Goal: Information Seeking & Learning: Learn about a topic

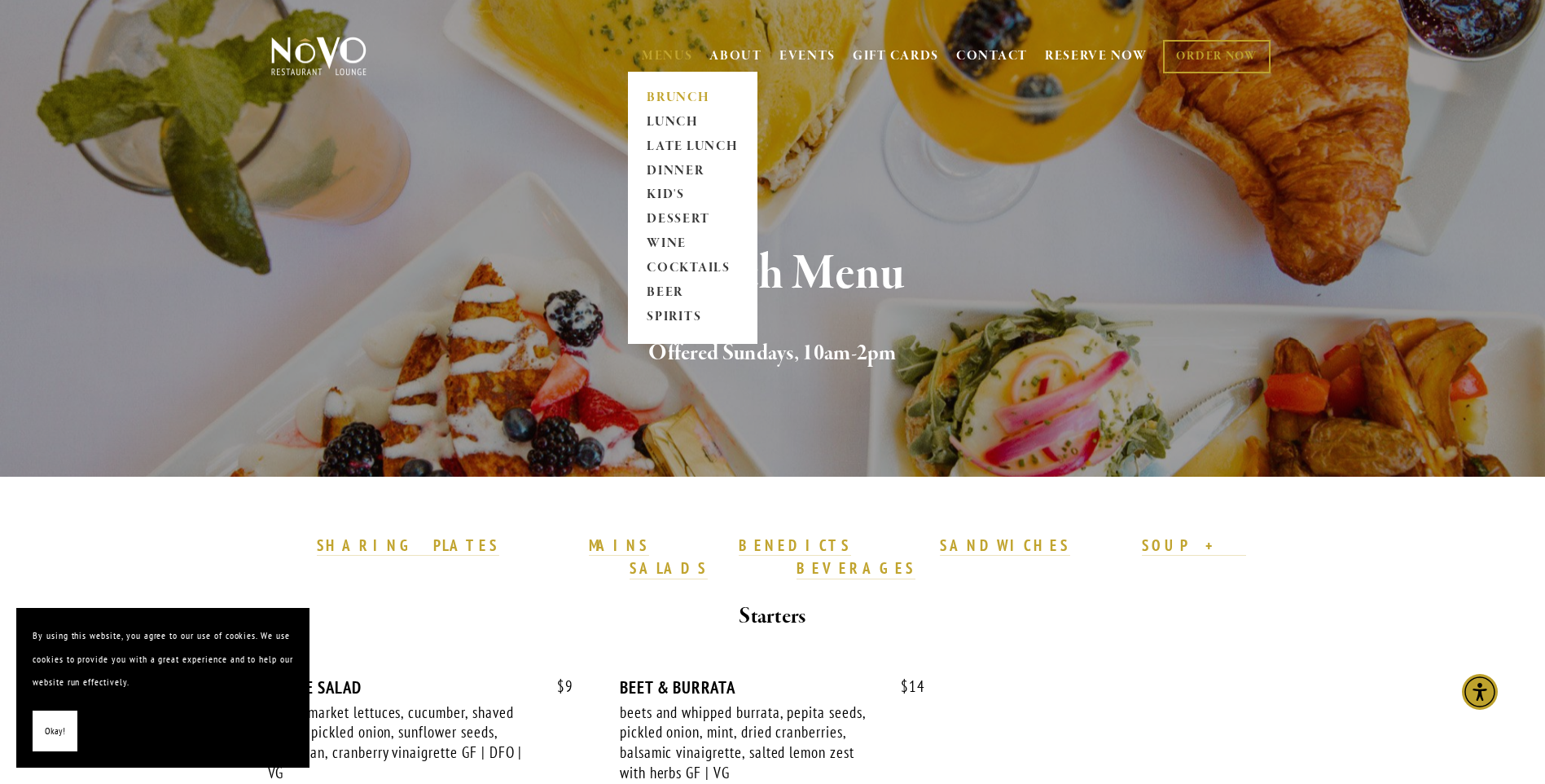
click at [664, 46] on span "MENUS BRUNCH LUNCH LATE LUNCH DINNER KID'S DESSERT WINE COCKTAILS BEER SPIRITS" at bounding box center [667, 56] width 51 height 31
click at [675, 119] on link "LUNCH" at bounding box center [693, 122] width 102 height 24
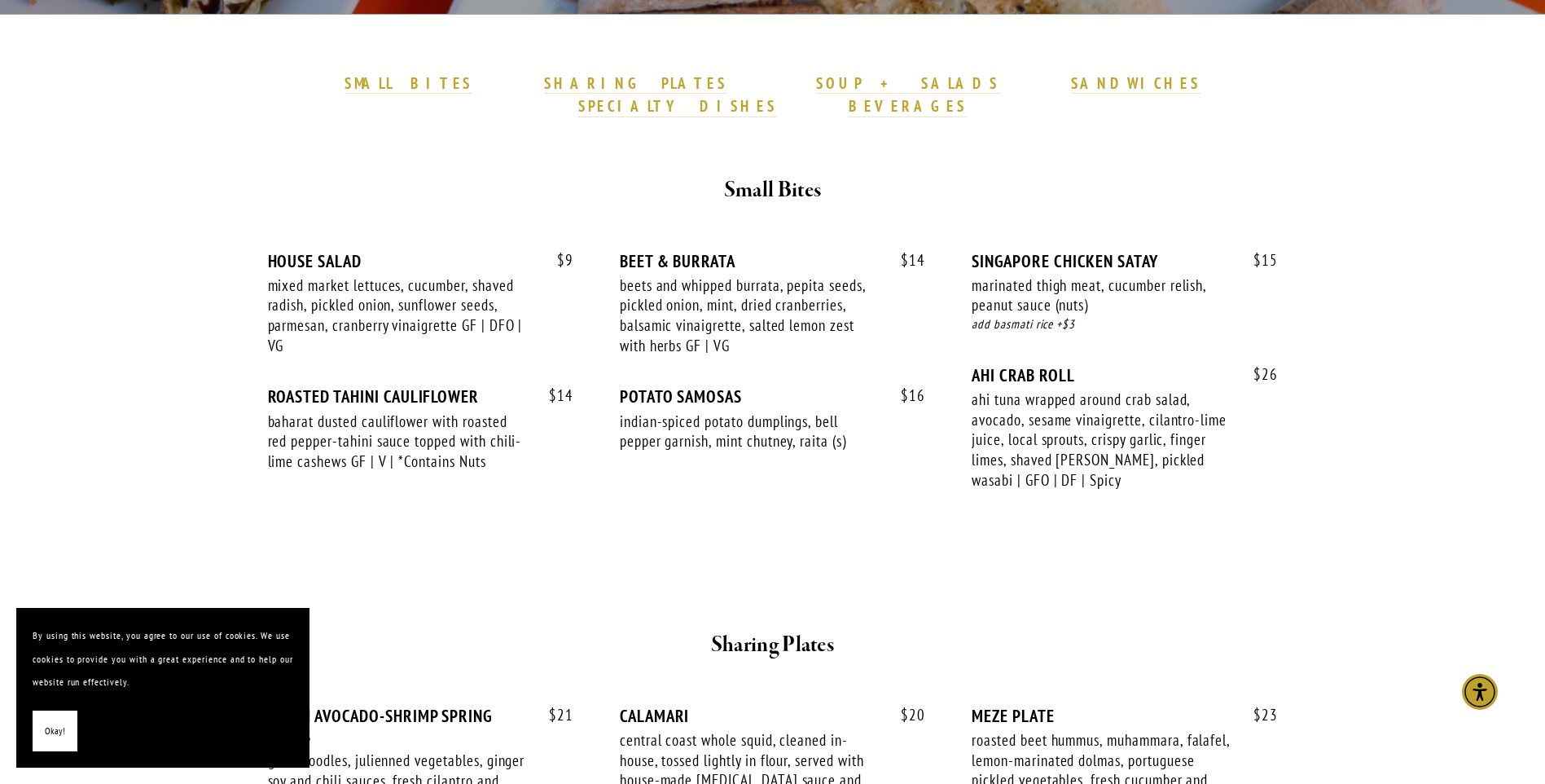
scroll to position [488, 0]
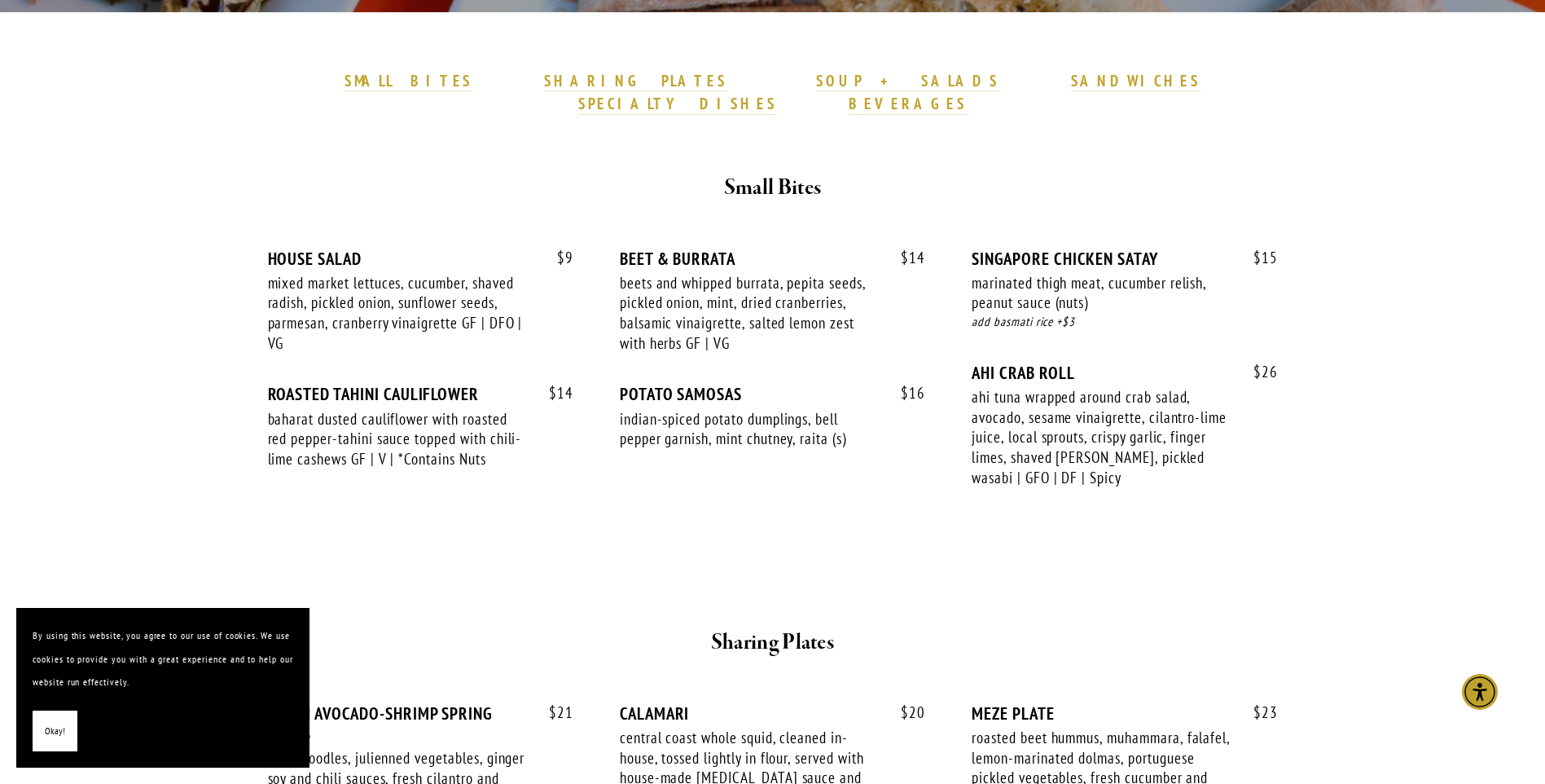
click at [536, 388] on div "$ 14 ROASTED TAHINI CAULIFLOWER baharat dusted cauliflower with roasted red pep…" at bounding box center [421, 441] width 306 height 116
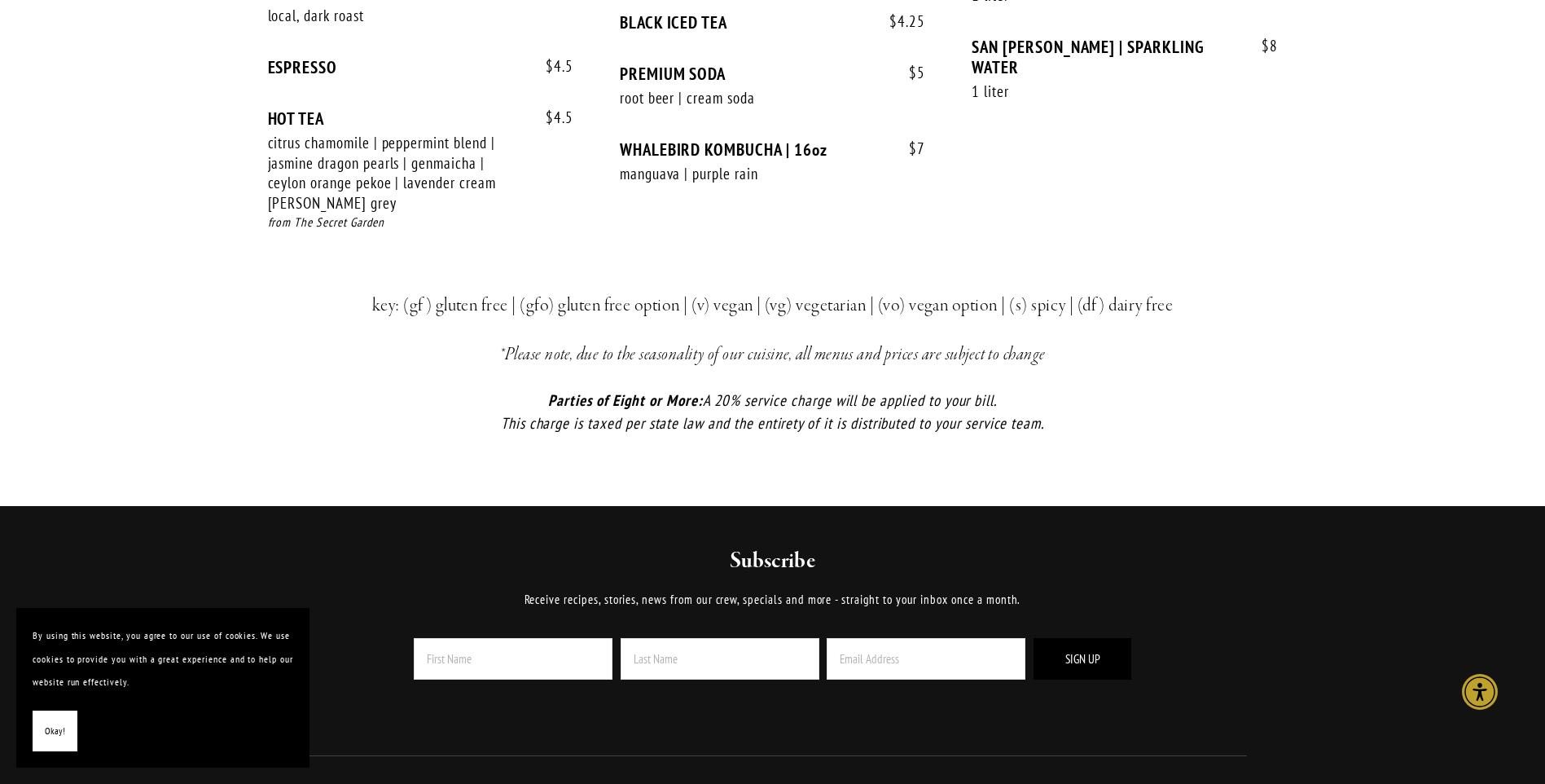
scroll to position [3666, 0]
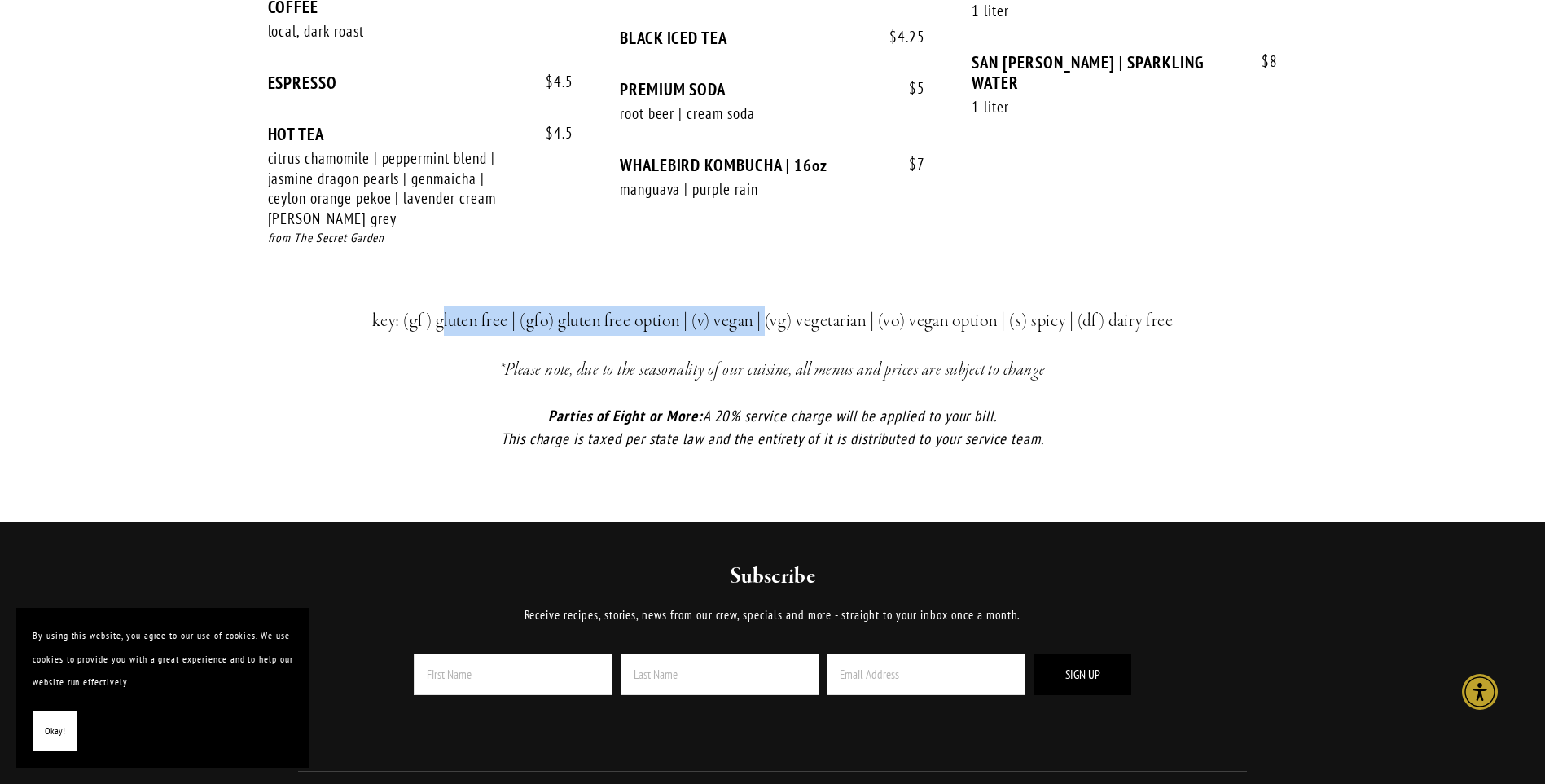
drag, startPoint x: 450, startPoint y: 278, endPoint x: 766, endPoint y: 266, distance: 316.2
click at [766, 307] on h3 "key: (gf) gluten free | (gfo) gluten free option | (v) vegan | (vg) vegetarian …" at bounding box center [773, 322] width 950 height 30
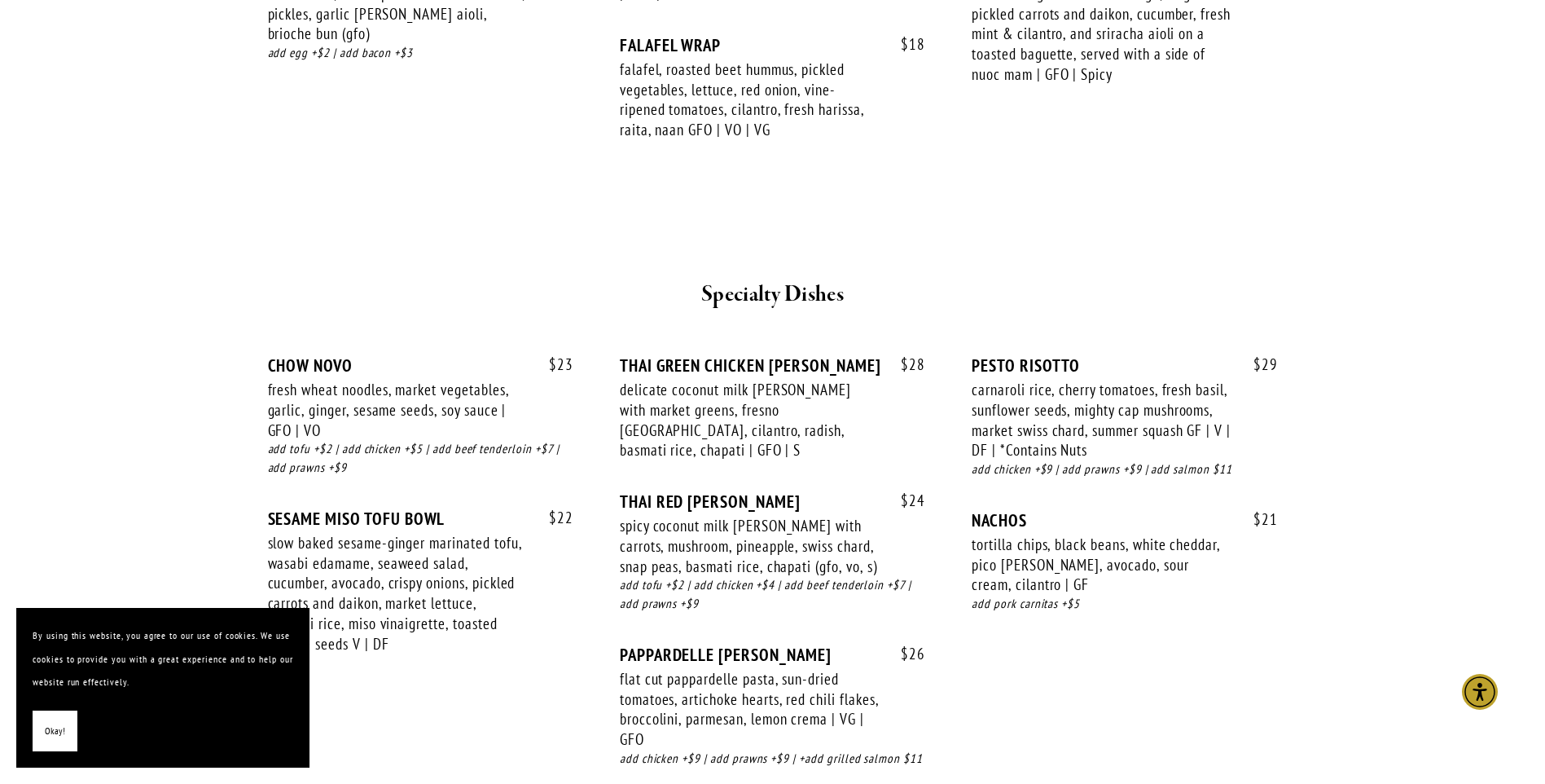
scroll to position [2688, 0]
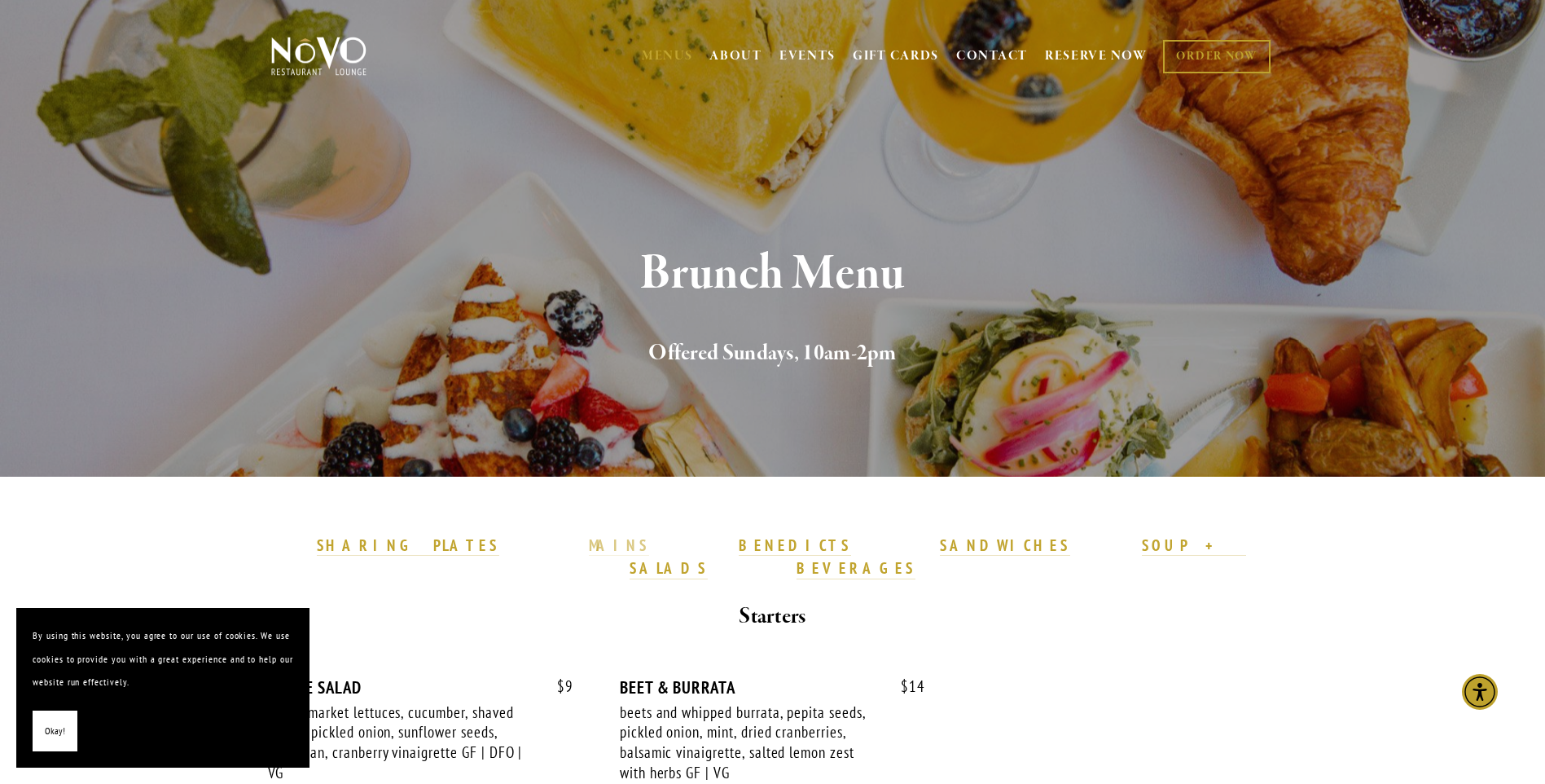
click at [627, 549] on strong "MAINS" at bounding box center [620, 545] width 61 height 19
click at [677, 36] on nav "MENUS BRUNCH LUNCH LATE LUNCH DINNER KID'S DESSERT WINE COCKTAILS BEER SPIRITS …" at bounding box center [956, 57] width 637 height 56
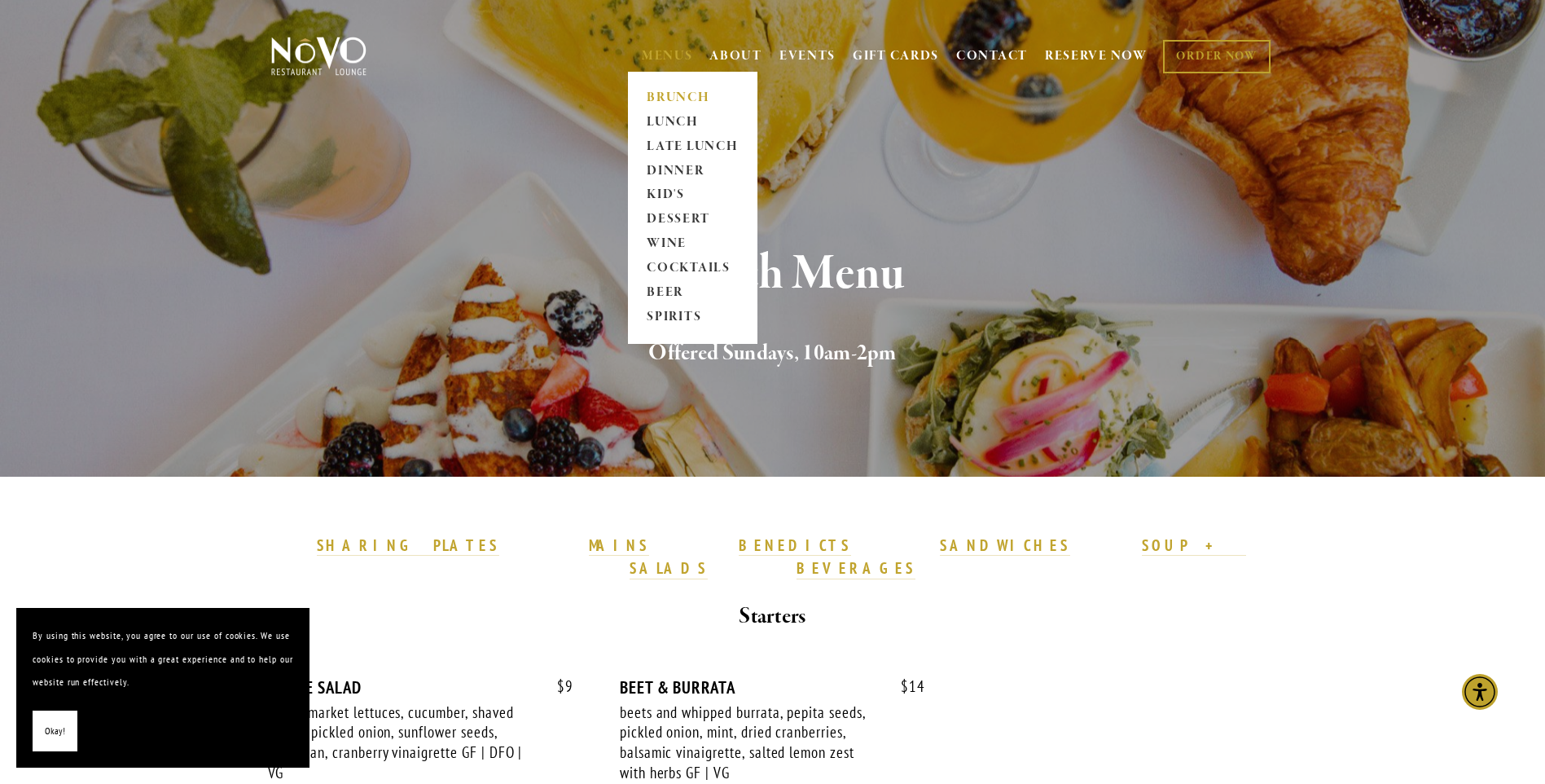
click at [666, 57] on link "MENUS" at bounding box center [667, 57] width 51 height 17
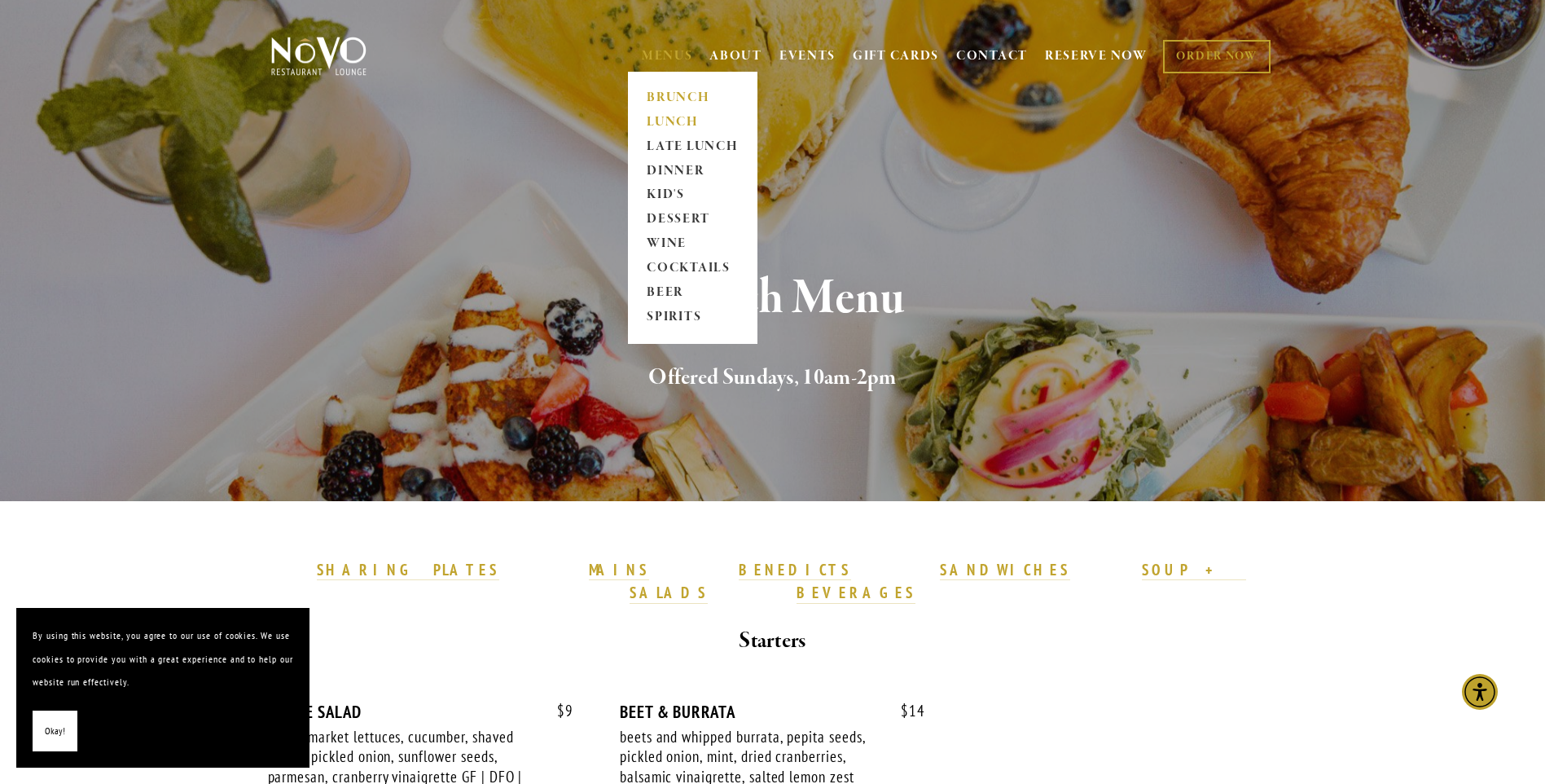
click at [667, 123] on link "LUNCH" at bounding box center [693, 122] width 102 height 24
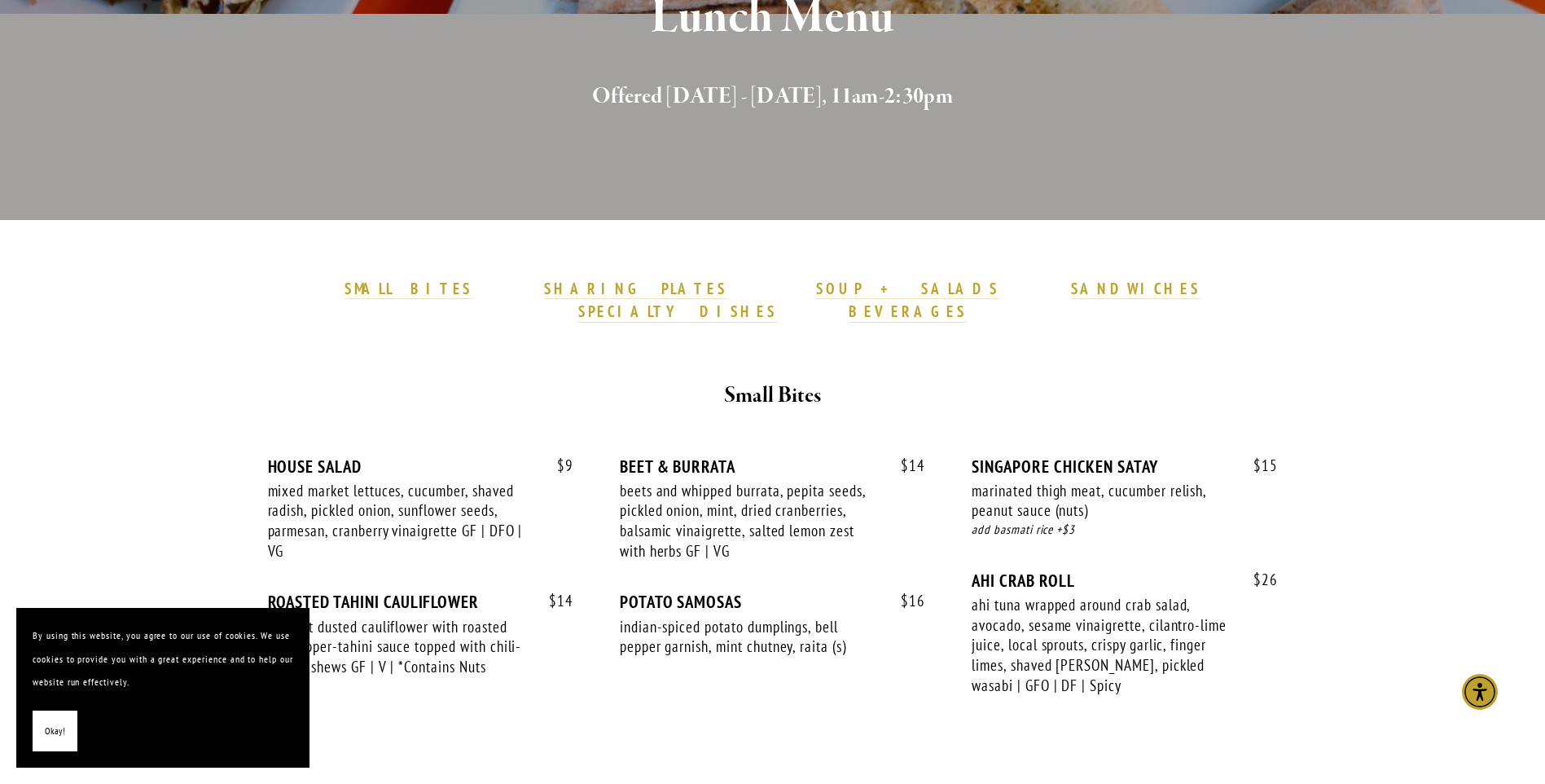
scroll to position [488, 0]
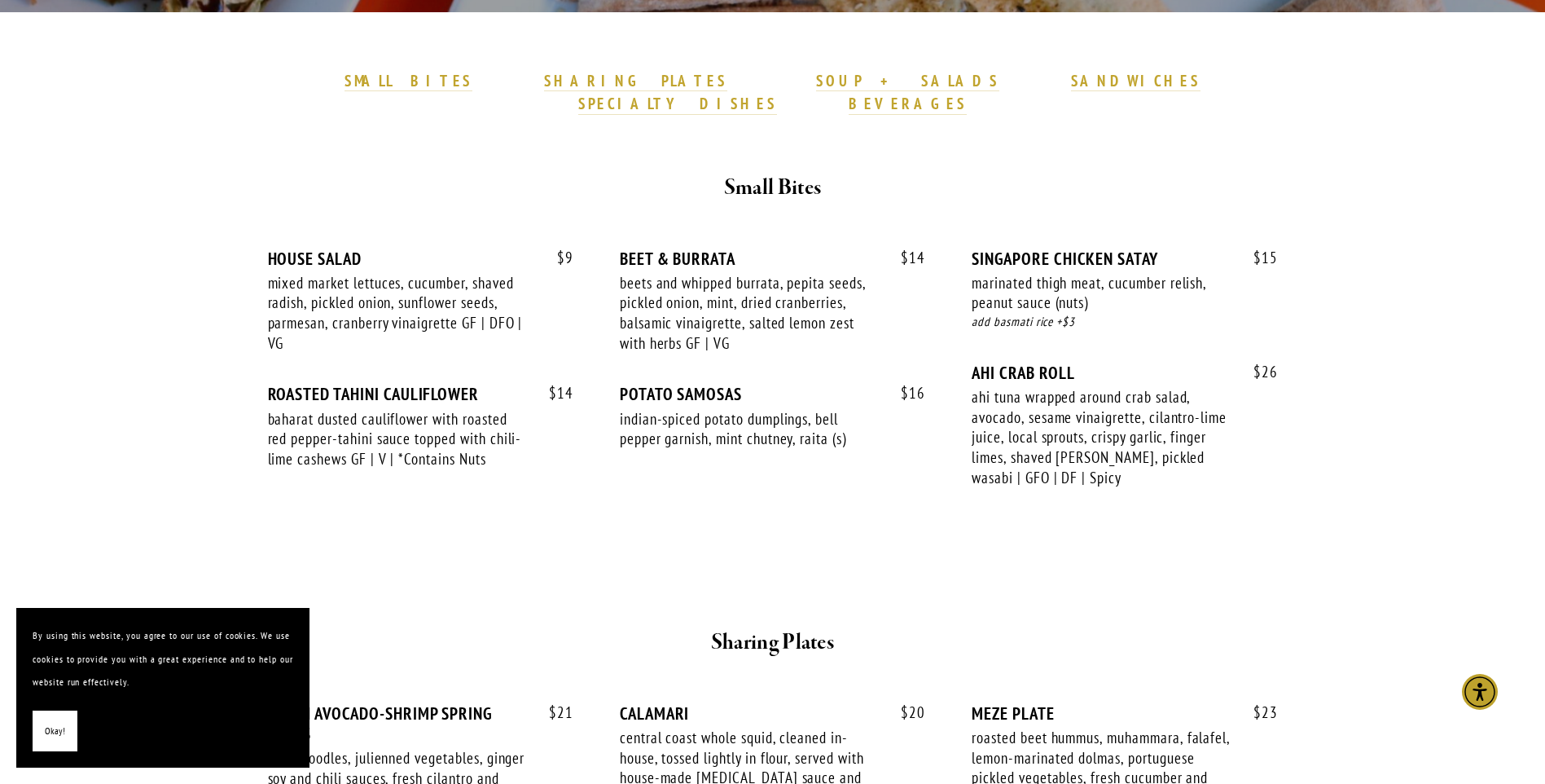
click at [669, 540] on div at bounding box center [773, 557] width 978 height 51
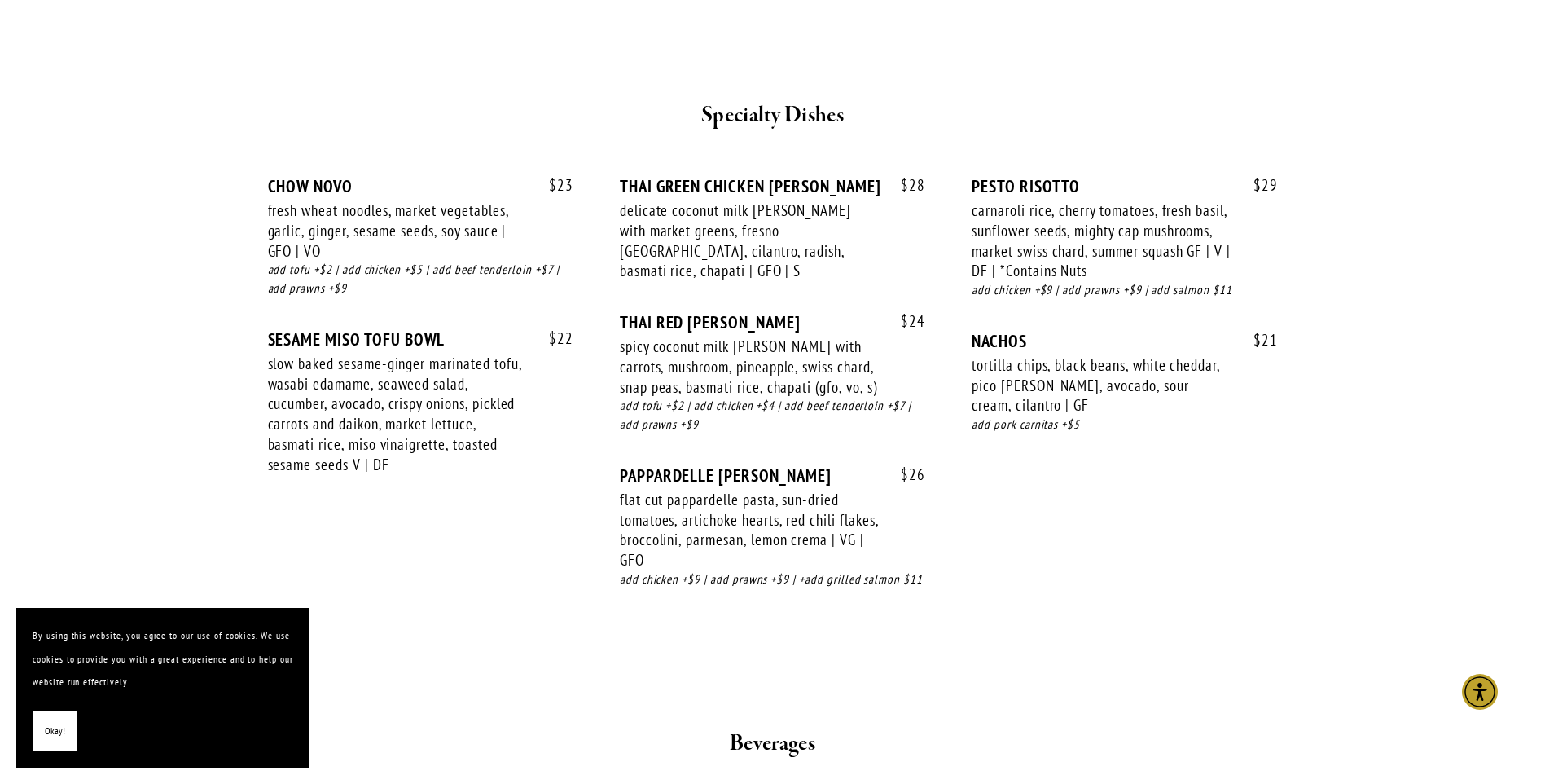
scroll to position [2762, 0]
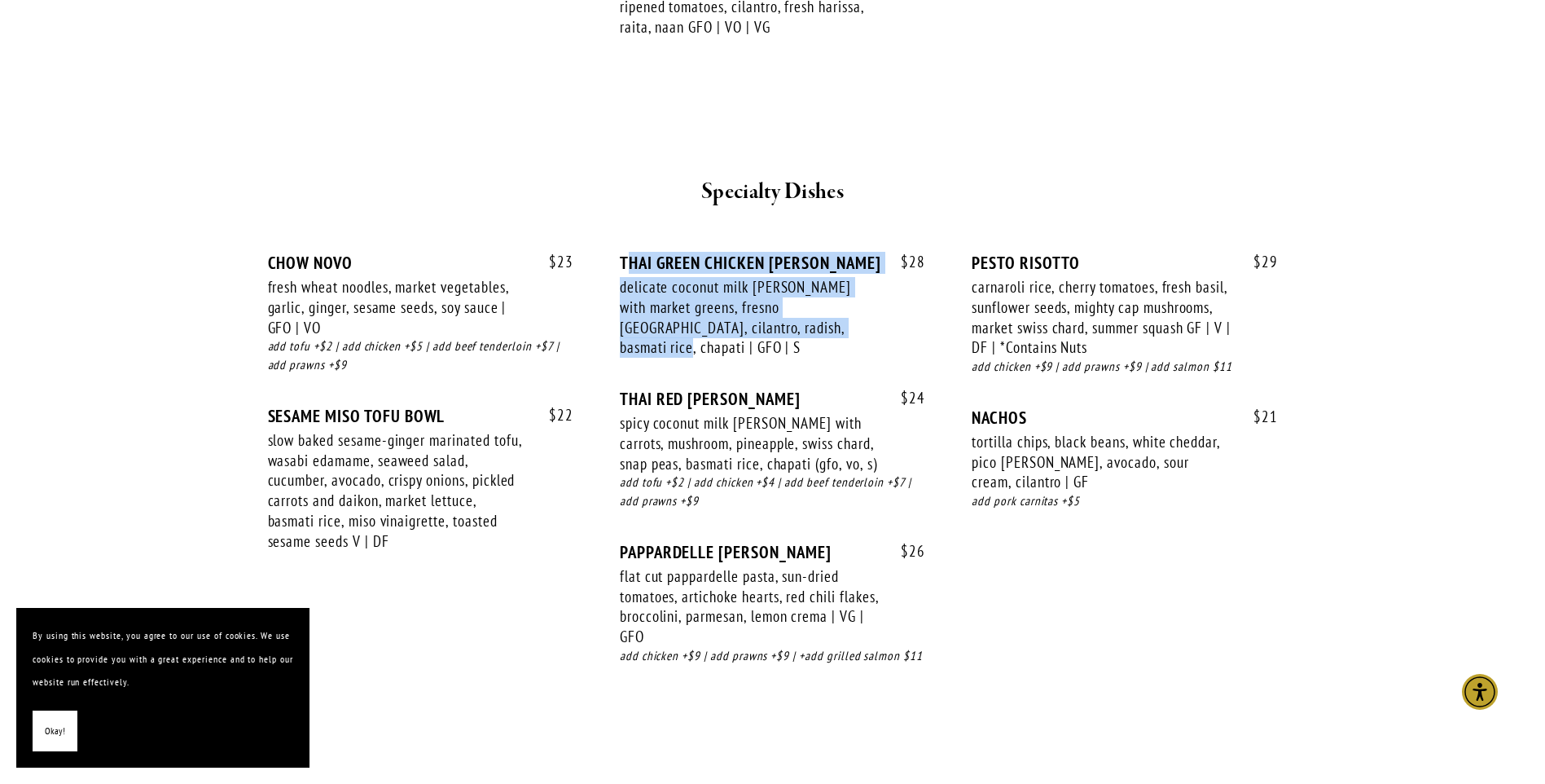
drag, startPoint x: 627, startPoint y: 240, endPoint x: 826, endPoint y: 312, distance: 211.6
click at [826, 312] on div "$ 28 THAI GREEN CHICKEN [PERSON_NAME] delicate coconut milk [PERSON_NAME] with …" at bounding box center [773, 320] width 306 height 136
drag, startPoint x: 826, startPoint y: 312, endPoint x: 734, endPoint y: 314, distance: 92.0
click at [734, 314] on div "$ 28 THAI GREEN CHICKEN [PERSON_NAME] delicate coconut milk [PERSON_NAME] with …" at bounding box center [773, 320] width 306 height 136
drag, startPoint x: 817, startPoint y: 312, endPoint x: 641, endPoint y: 259, distance: 183.8
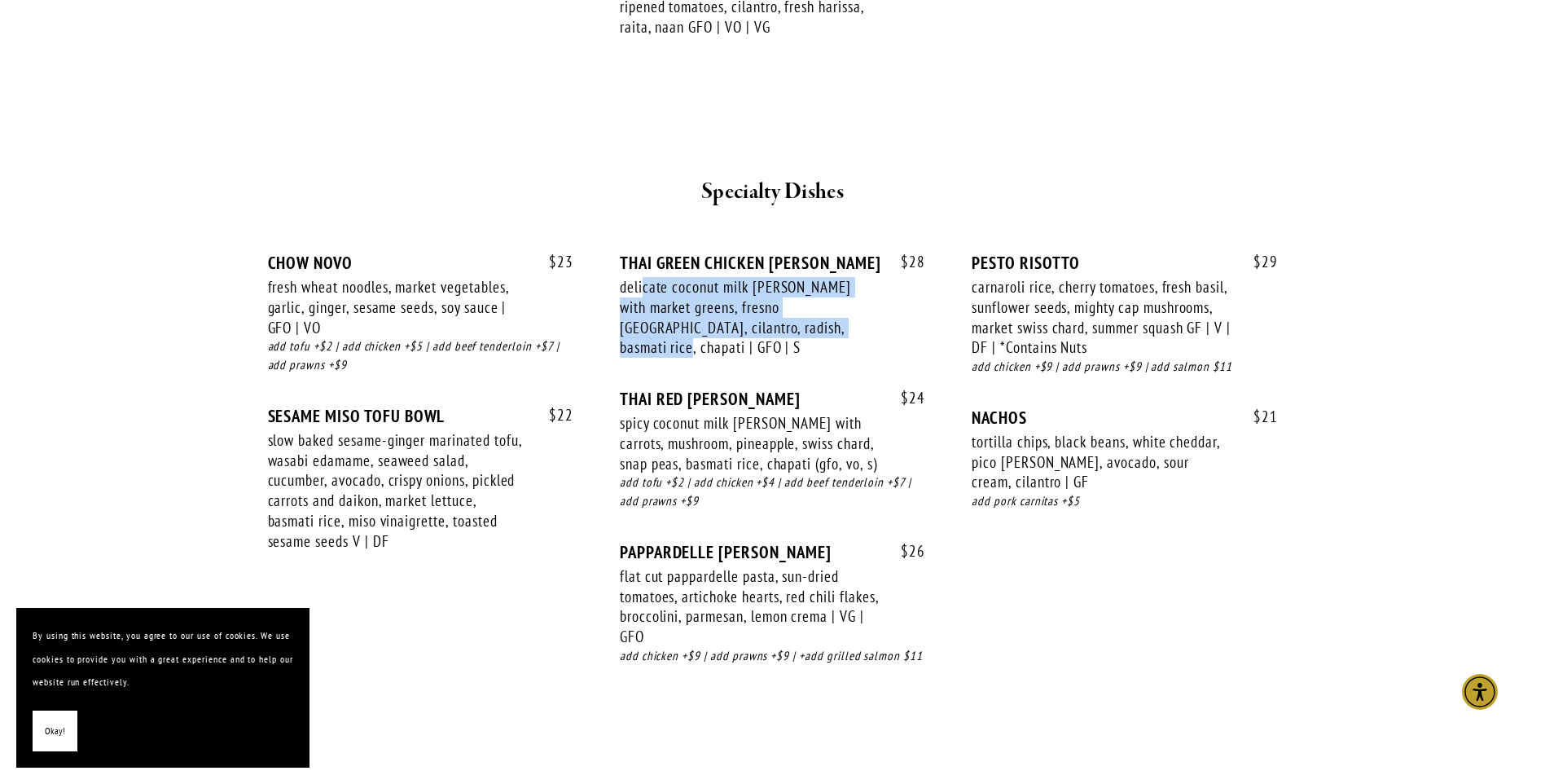
click at [641, 277] on div "delicate coconut milk [PERSON_NAME] with market greens, fresno [GEOGRAPHIC_DATA…" at bounding box center [750, 317] width 260 height 81
drag, startPoint x: 641, startPoint y: 259, endPoint x: 748, endPoint y: 321, distance: 123.7
click at [748, 321] on div "$ 28 THAI GREEN CHICKEN [PERSON_NAME] delicate coconut milk [PERSON_NAME] with …" at bounding box center [773, 320] width 306 height 136
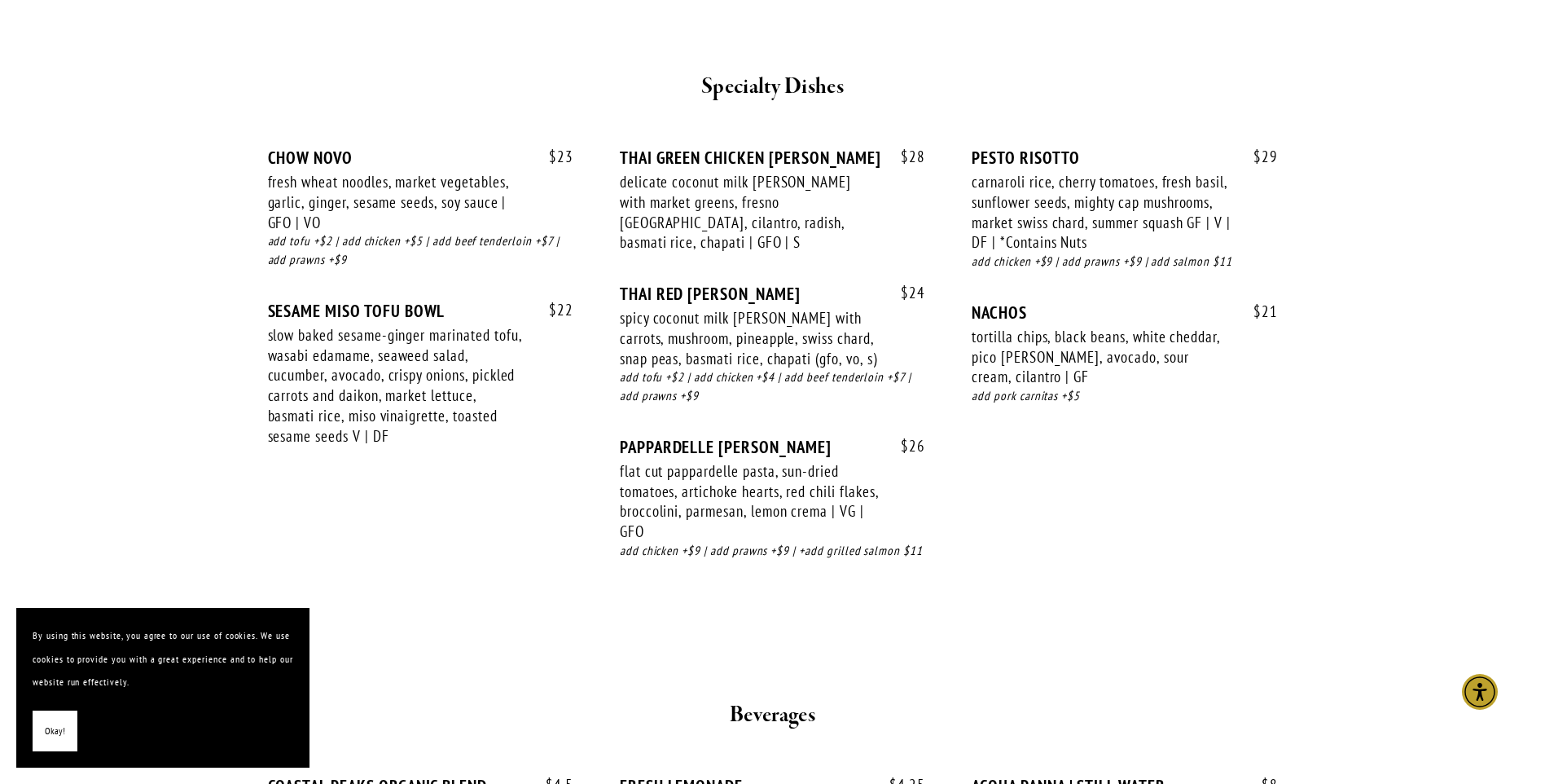
scroll to position [2840, 0]
